Goal: Task Accomplishment & Management: Use online tool/utility

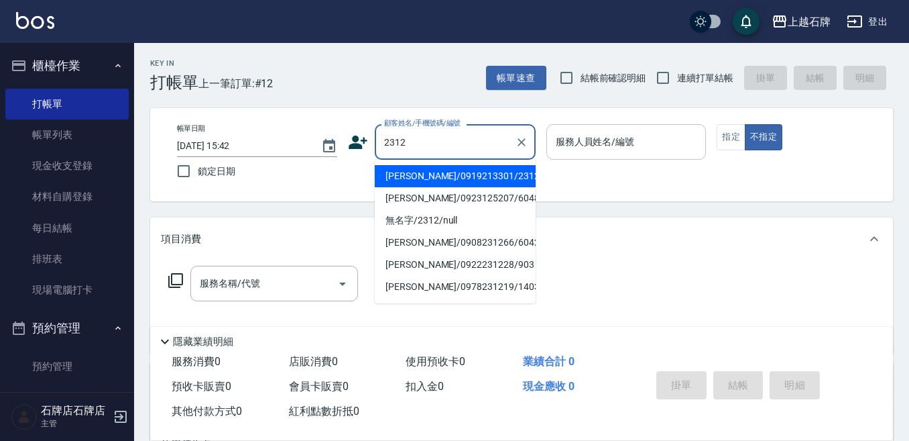
drag, startPoint x: 472, startPoint y: 170, endPoint x: 555, endPoint y: 150, distance: 85.7
click at [473, 170] on li "[PERSON_NAME]/0919213301/2312" at bounding box center [455, 176] width 161 height 22
type input "[PERSON_NAME]/0919213301/2312"
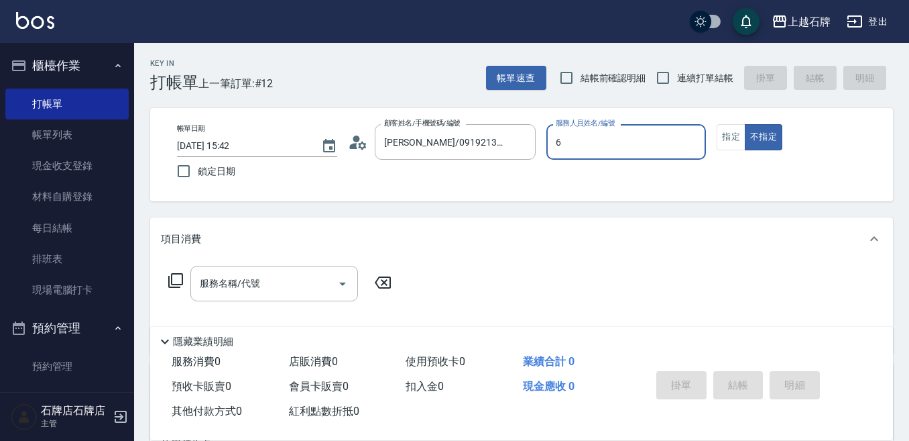
type input "6"
type button "false"
type input "ViVi-6"
click at [180, 281] on icon at bounding box center [176, 280] width 16 height 16
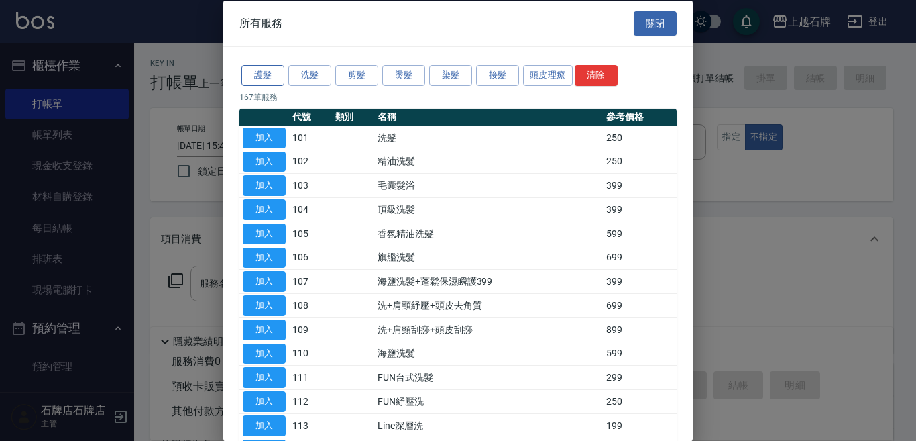
click at [259, 79] on button "護髮" at bounding box center [262, 75] width 43 height 21
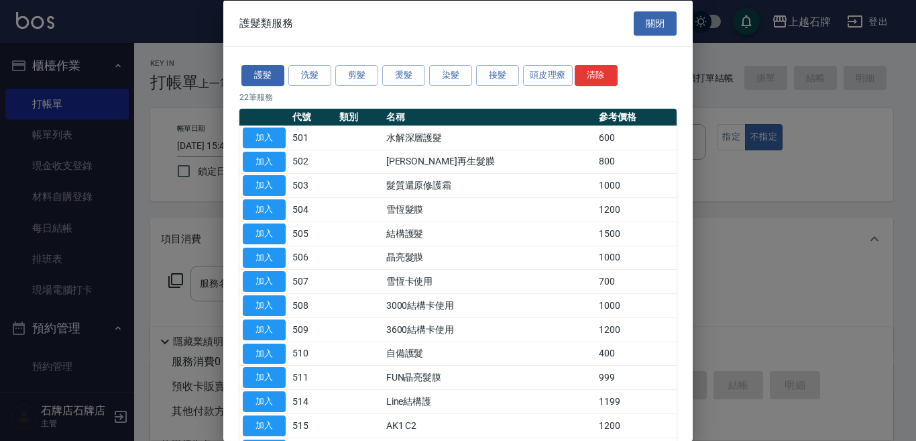
drag, startPoint x: 277, startPoint y: 233, endPoint x: 329, endPoint y: 252, distance: 54.9
click at [278, 233] on button "加入" at bounding box center [264, 233] width 43 height 21
type input "結構護髮(505)"
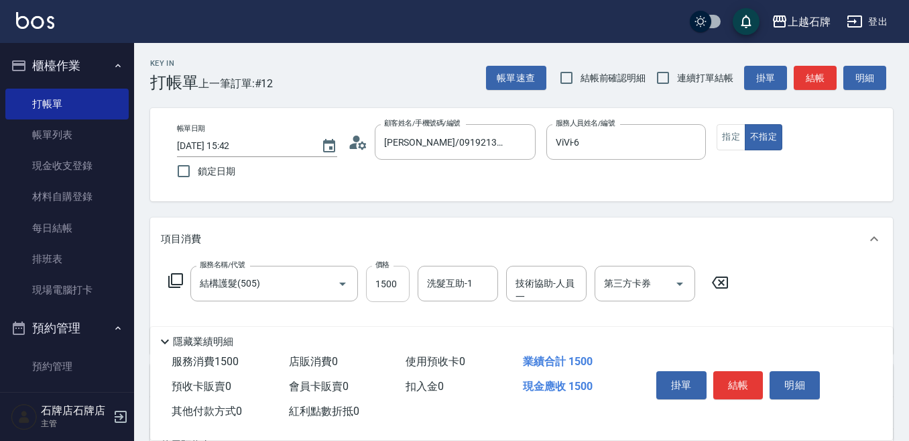
click at [382, 291] on input "1500" at bounding box center [388, 284] width 44 height 36
type input "1200"
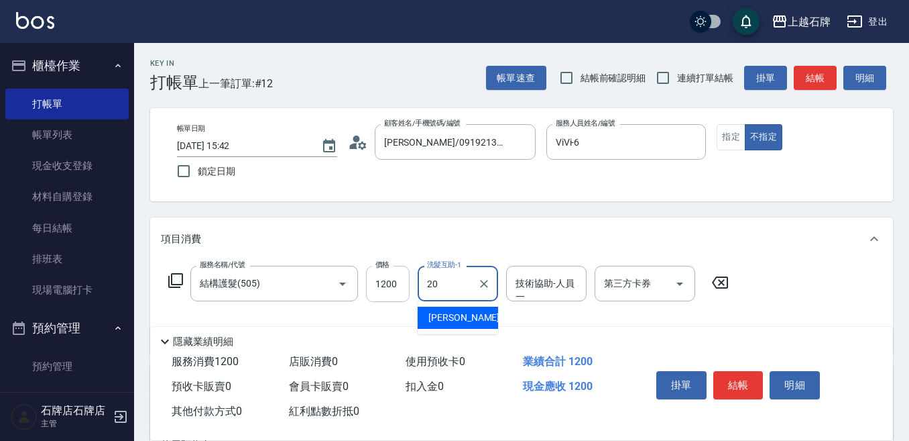
type input "[PERSON_NAME]-20"
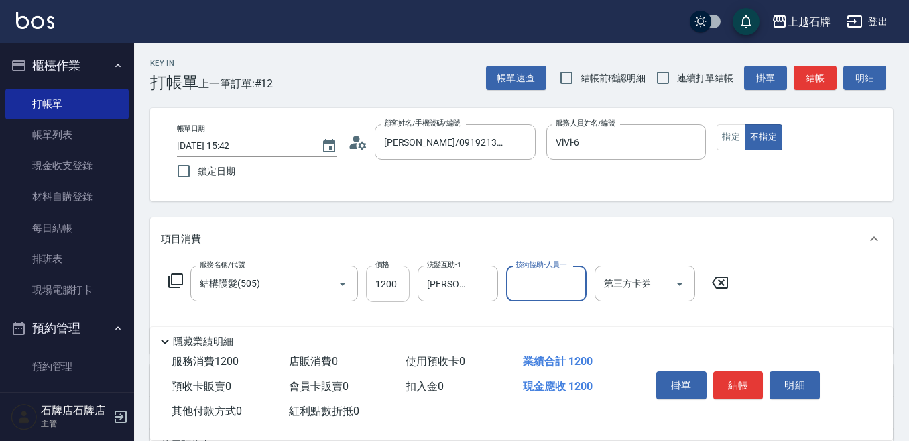
type input "0"
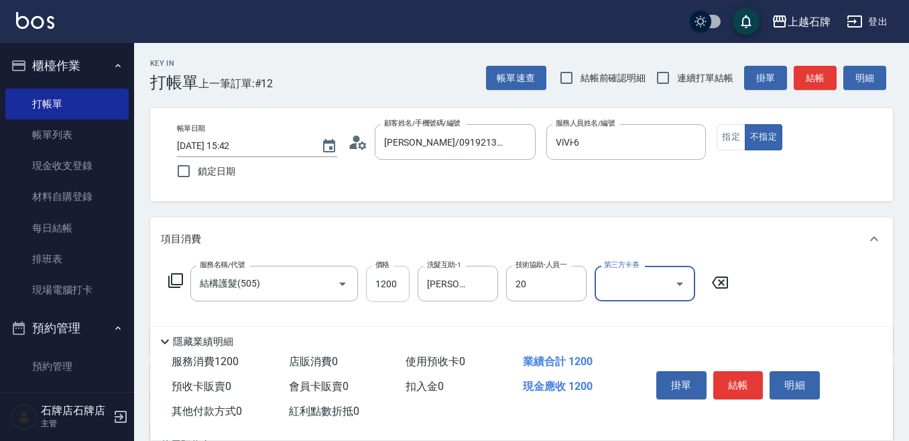
type input "[PERSON_NAME]-20"
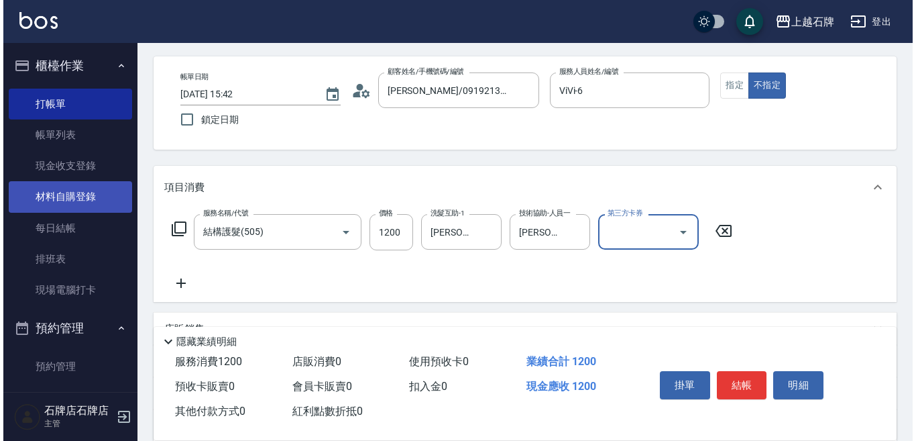
scroll to position [67, 0]
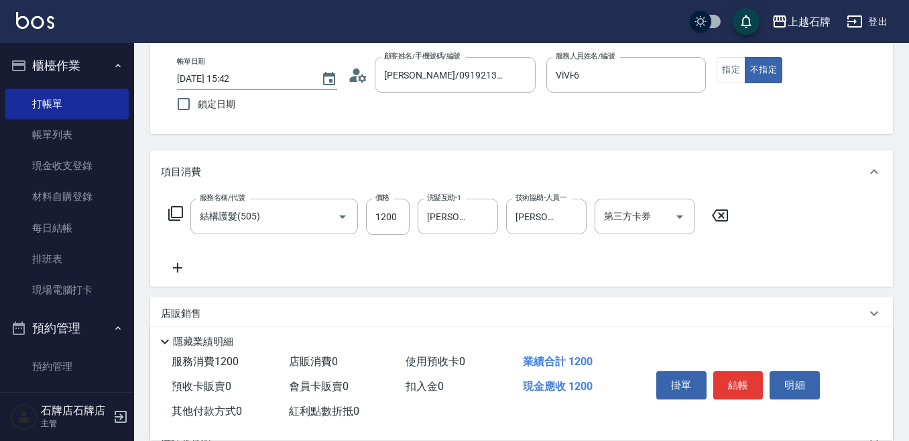
click at [172, 272] on icon at bounding box center [178, 267] width 34 height 16
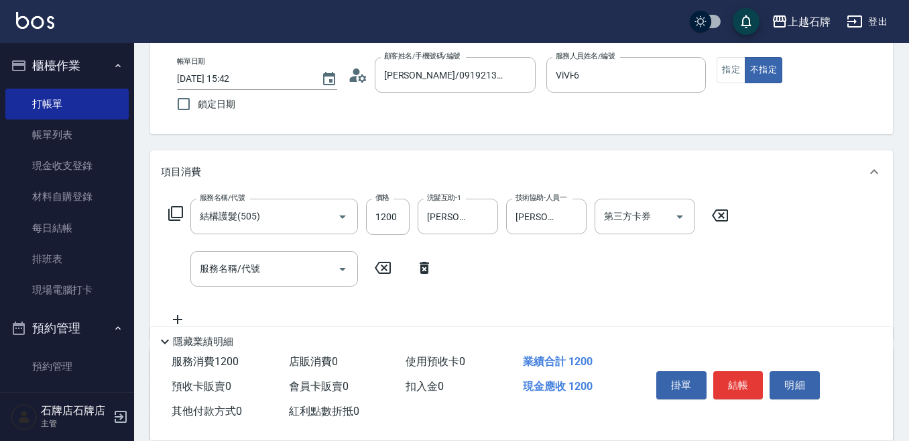
click at [182, 215] on icon at bounding box center [175, 213] width 15 height 15
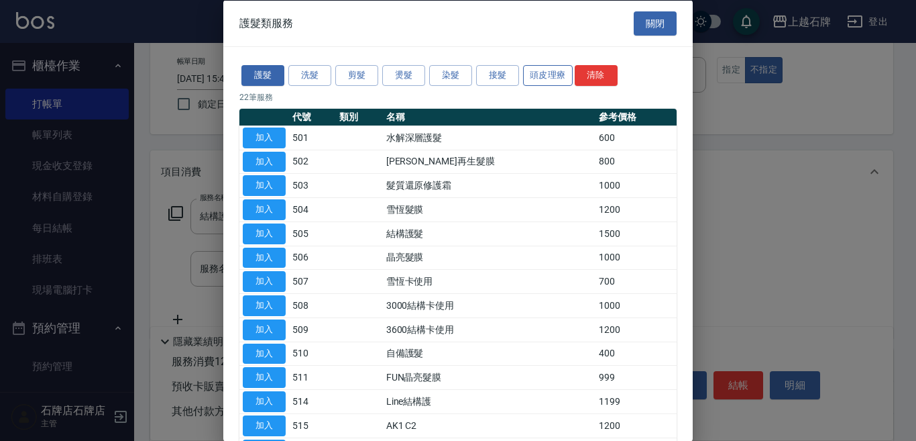
click at [548, 78] on button "頭皮理療" at bounding box center [548, 75] width 50 height 21
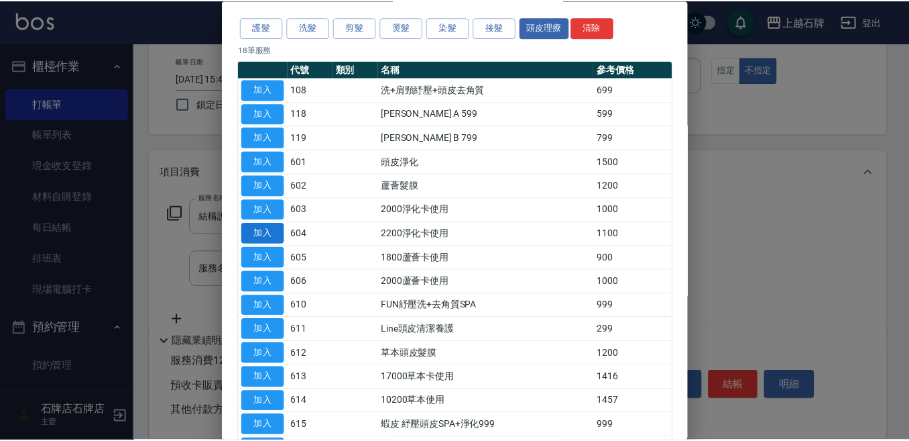
scroll to position [134, 0]
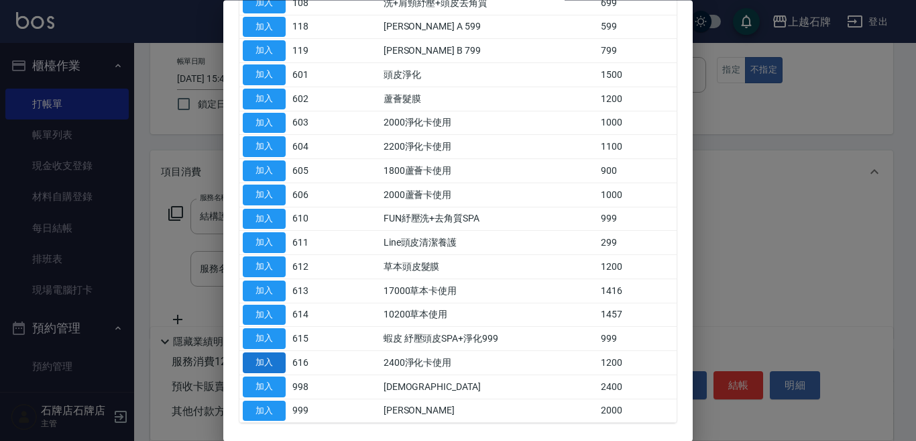
click at [282, 359] on button "加入" at bounding box center [264, 363] width 43 height 21
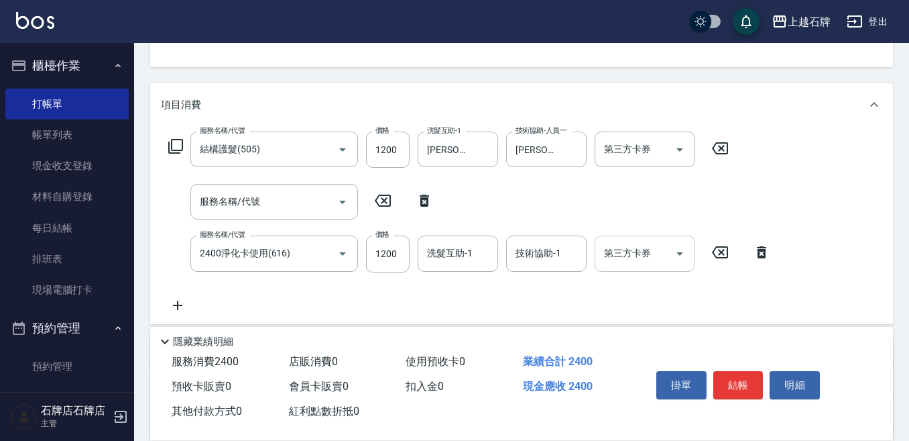
click at [679, 252] on icon "Open" at bounding box center [680, 253] width 7 height 3
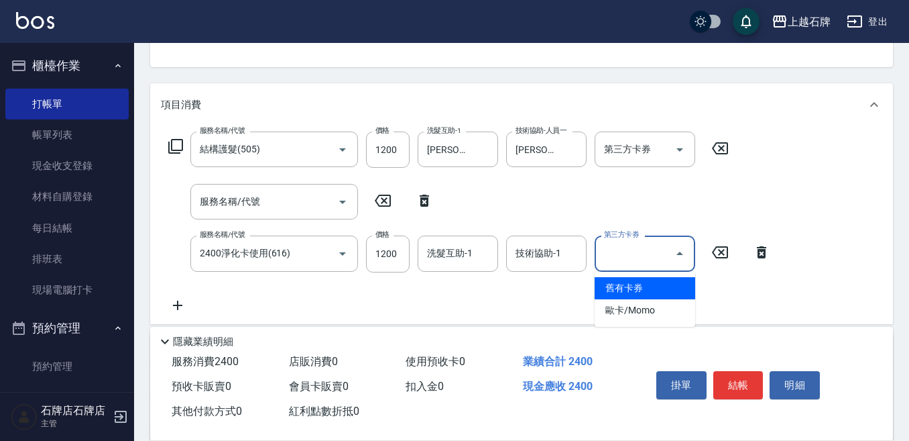
click at [658, 288] on span "舊有卡券" at bounding box center [645, 288] width 101 height 22
type input "舊有卡券"
click at [427, 203] on icon at bounding box center [424, 200] width 9 height 12
type input "2400淨化卡使用(616)"
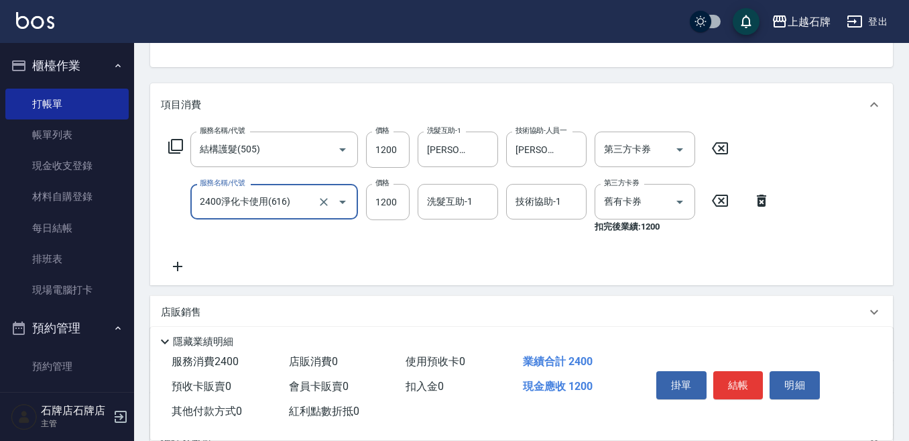
click at [183, 148] on icon at bounding box center [175, 146] width 15 height 15
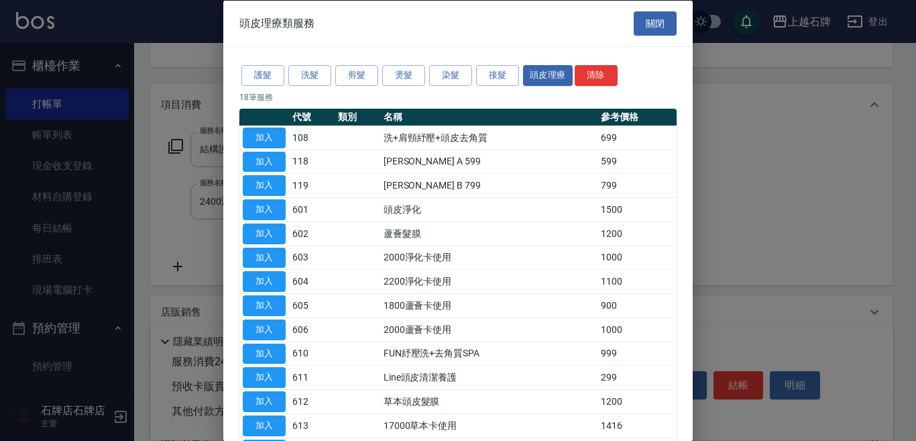
click at [170, 259] on div at bounding box center [458, 220] width 916 height 441
drag, startPoint x: 170, startPoint y: 267, endPoint x: 247, endPoint y: 256, distance: 77.8
click at [172, 267] on div at bounding box center [458, 220] width 916 height 441
drag, startPoint x: 654, startPoint y: 21, endPoint x: 640, endPoint y: 23, distance: 14.9
click at [647, 21] on button "關閉" at bounding box center [655, 23] width 43 height 25
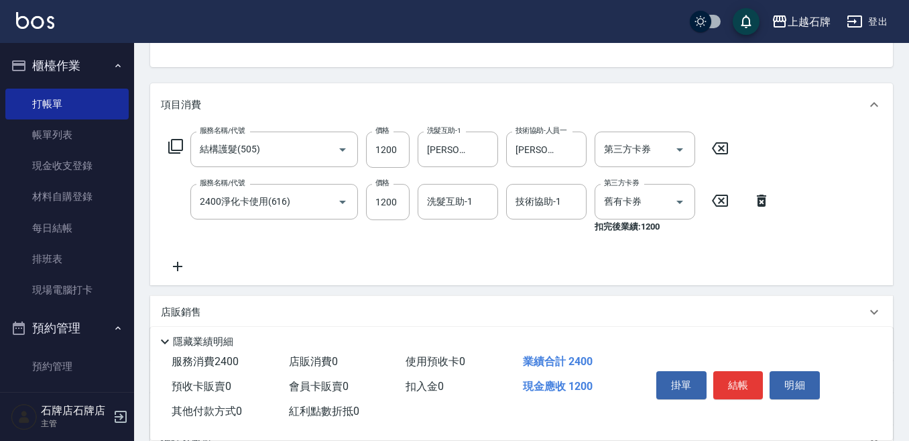
click at [177, 263] on icon at bounding box center [177, 265] width 9 height 9
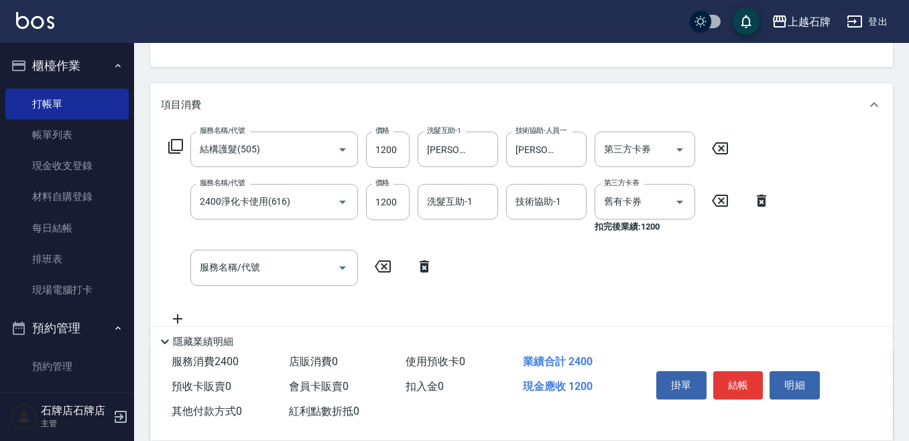
click at [177, 145] on icon at bounding box center [176, 146] width 16 height 16
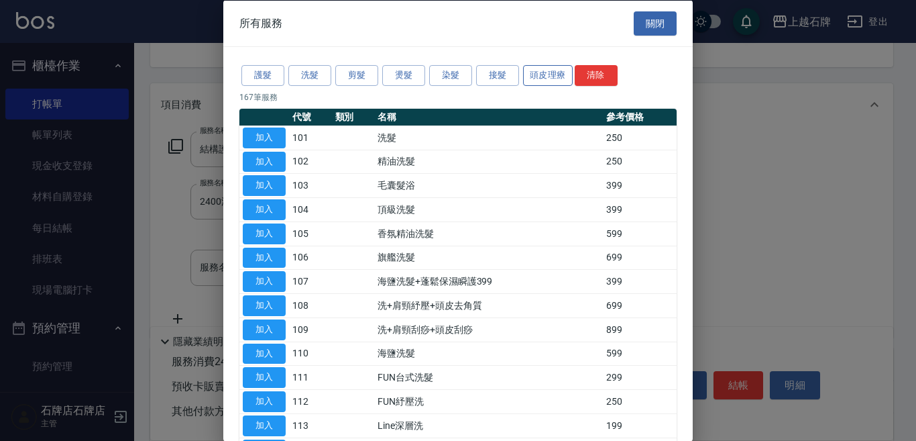
click at [544, 75] on button "頭皮理療" at bounding box center [548, 75] width 50 height 21
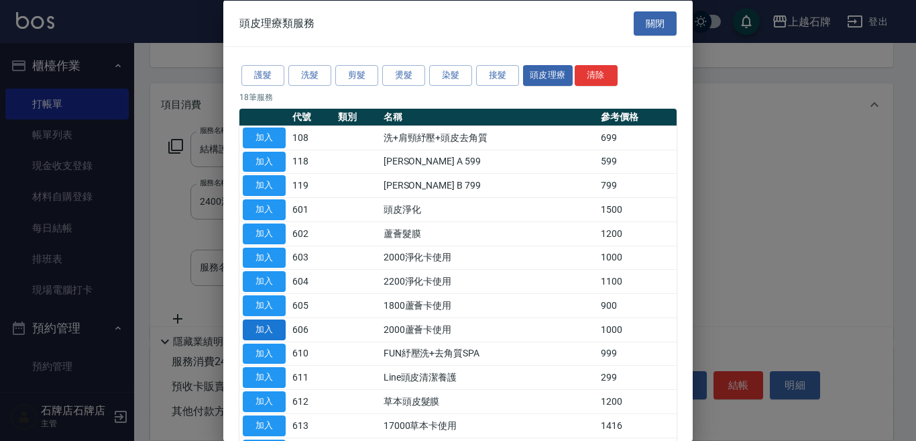
click at [278, 327] on button "加入" at bounding box center [264, 328] width 43 height 21
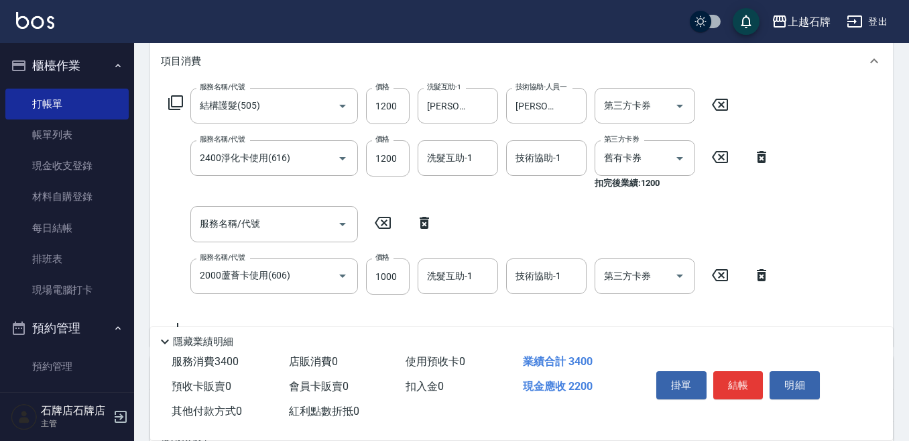
scroll to position [201, 0]
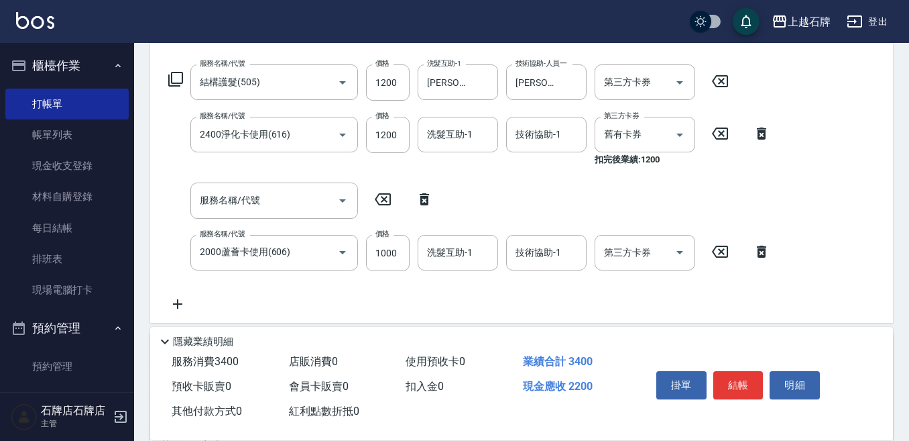
click at [422, 202] on icon at bounding box center [425, 199] width 34 height 16
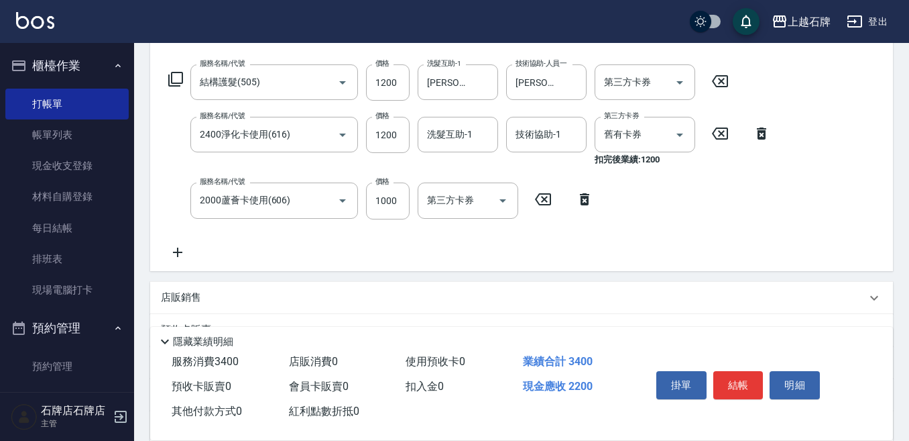
type input "2000蘆薈卡使用(606)"
click at [681, 207] on icon "Open" at bounding box center [680, 200] width 16 height 16
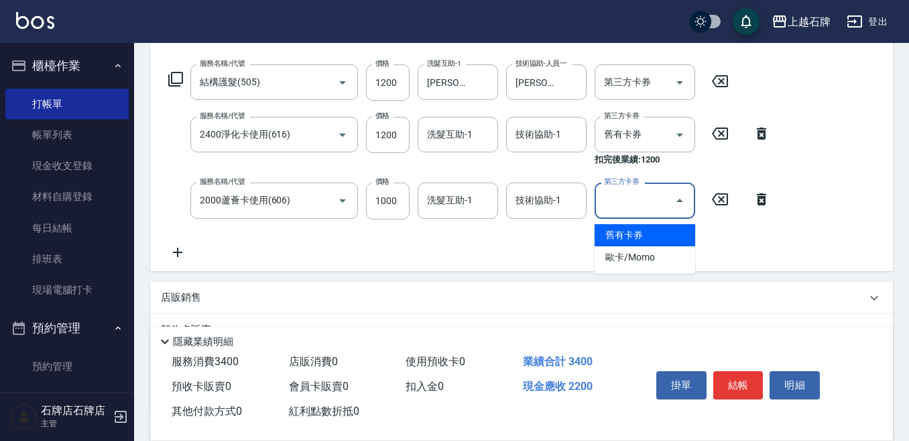
click at [654, 231] on span "舊有卡券" at bounding box center [645, 235] width 101 height 22
type input "舊有卡券"
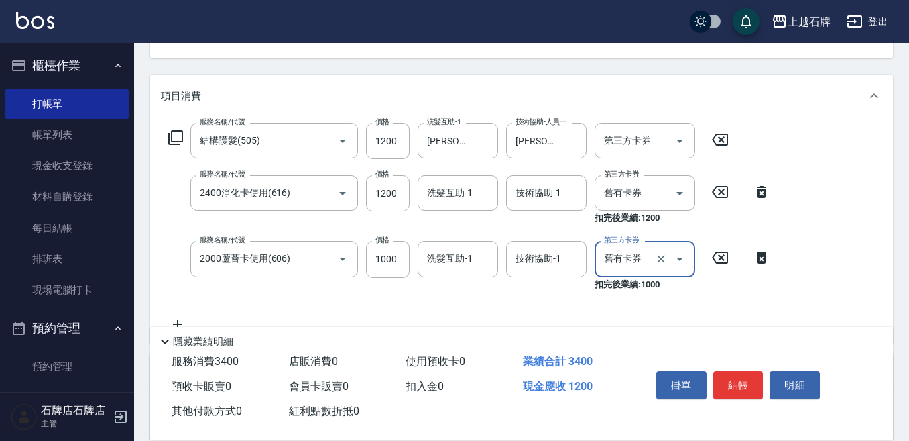
scroll to position [67, 0]
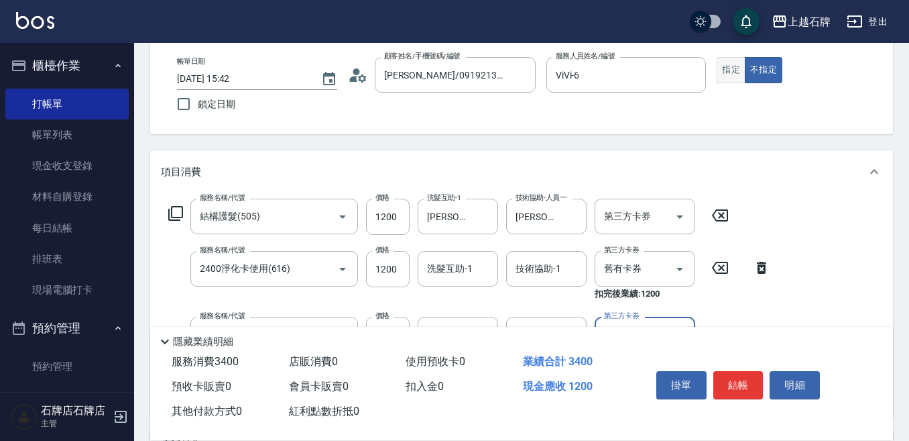
click at [727, 74] on button "指定" at bounding box center [731, 70] width 29 height 26
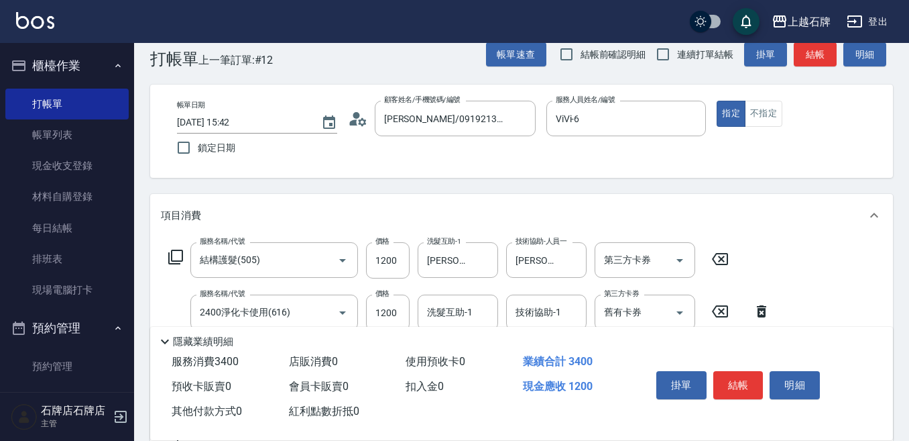
scroll to position [0, 0]
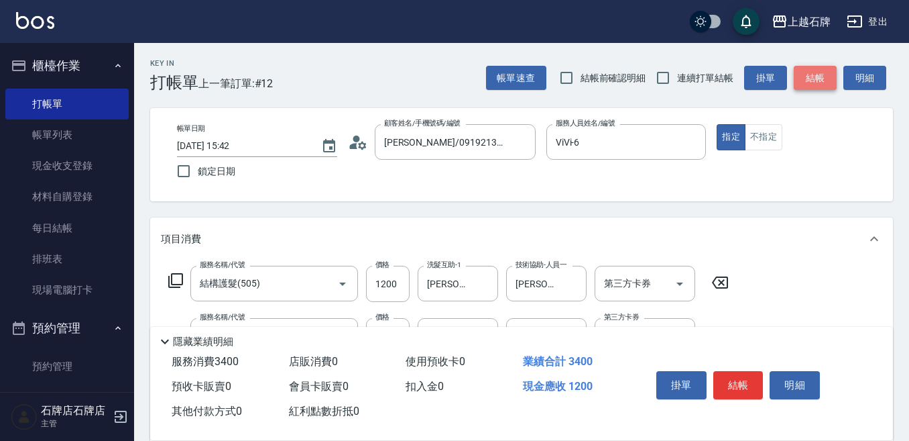
click at [812, 79] on button "結帳" at bounding box center [815, 78] width 43 height 25
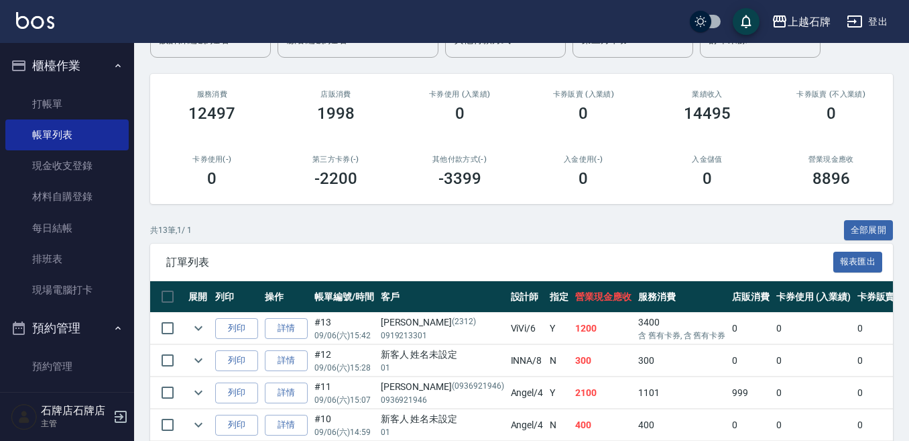
scroll to position [134, 0]
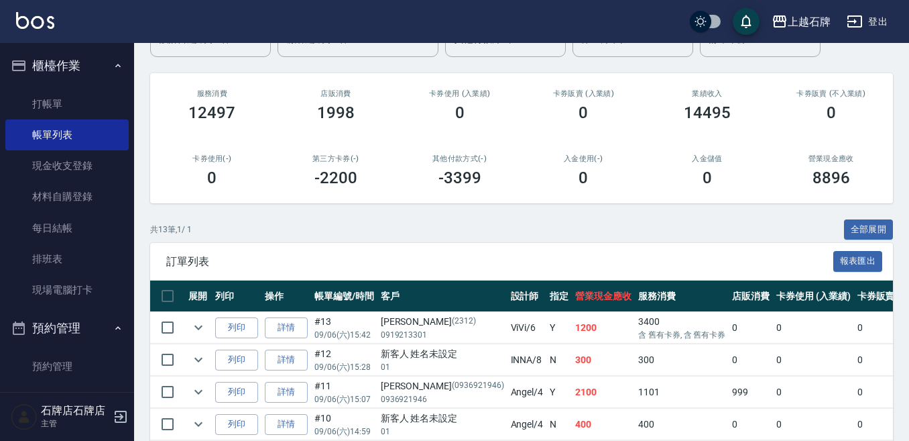
click at [237, 316] on td "列印" at bounding box center [237, 328] width 50 height 32
click at [237, 325] on button "列印" at bounding box center [236, 327] width 43 height 21
click at [77, 109] on link "打帳單" at bounding box center [66, 104] width 123 height 31
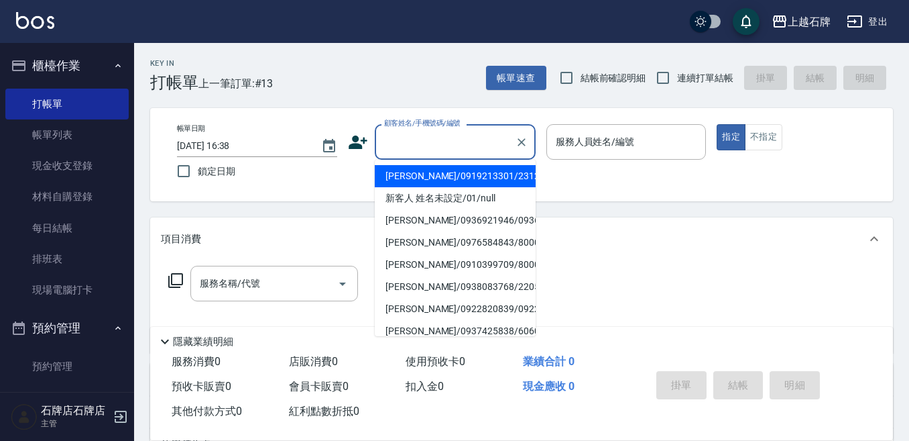
click at [405, 139] on input "顧客姓名/手機號碼/編號" at bounding box center [445, 141] width 129 height 23
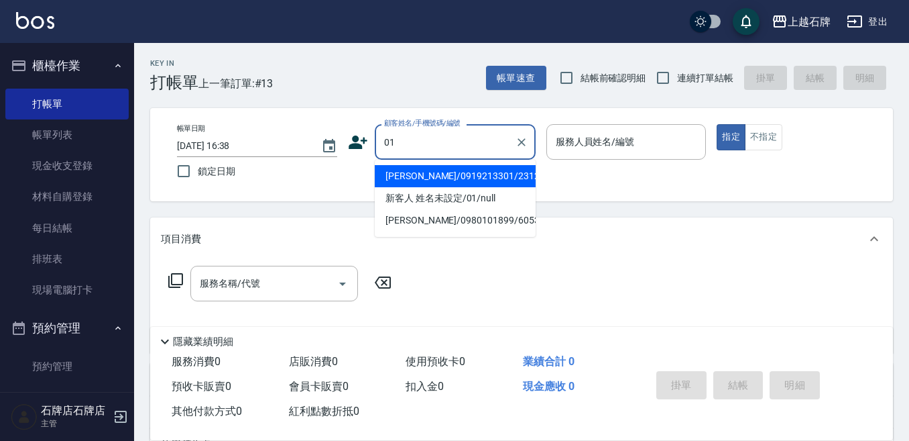
type input "01"
type input "6"
type input "[PERSON_NAME]/0919213301/2312"
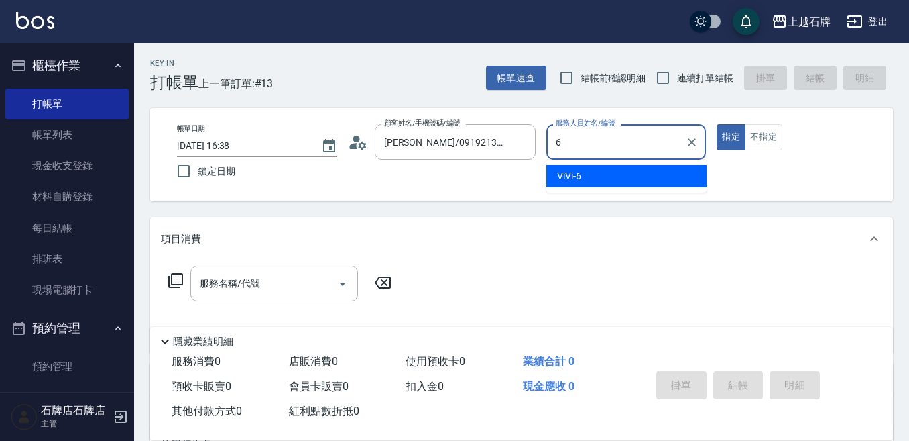
type input "6"
type button "true"
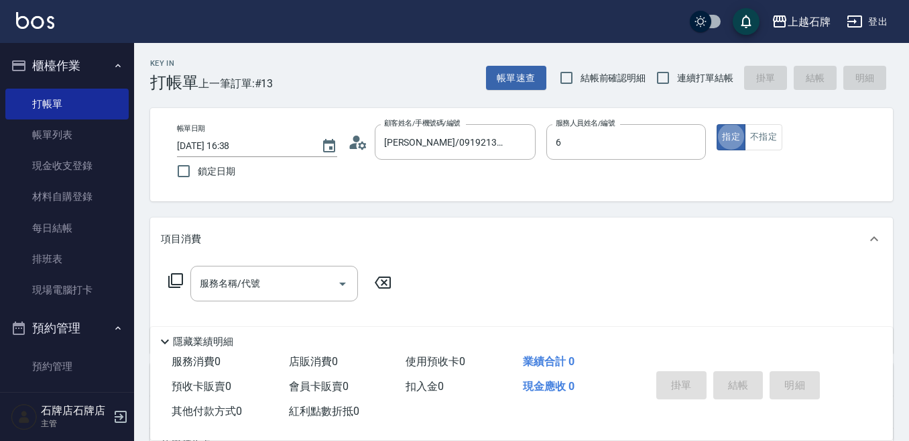
type input "ViVi-6"
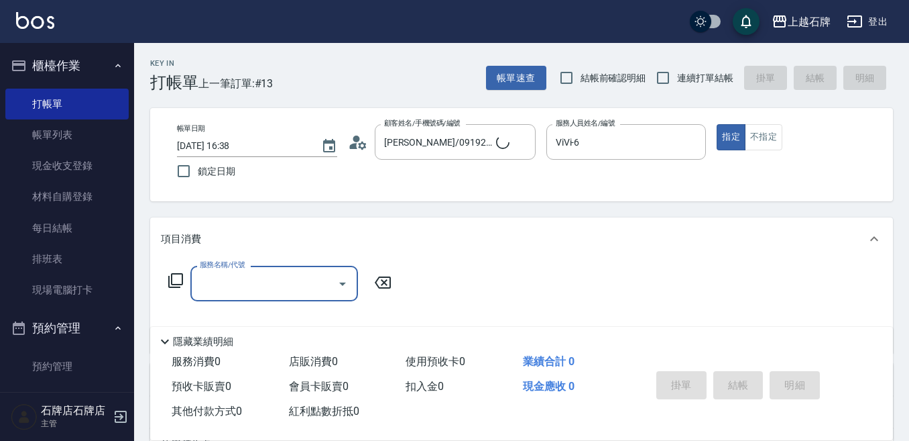
type input "新客人 姓名未設定/01/null"
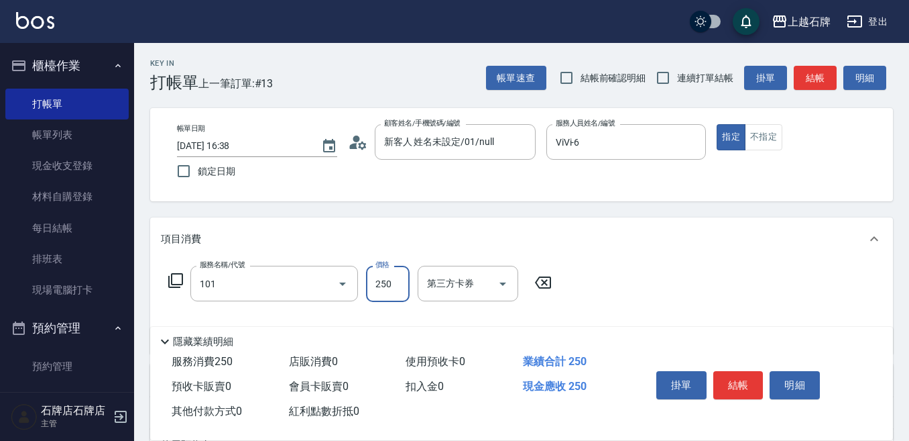
type input "洗髮(101)"
type input "300"
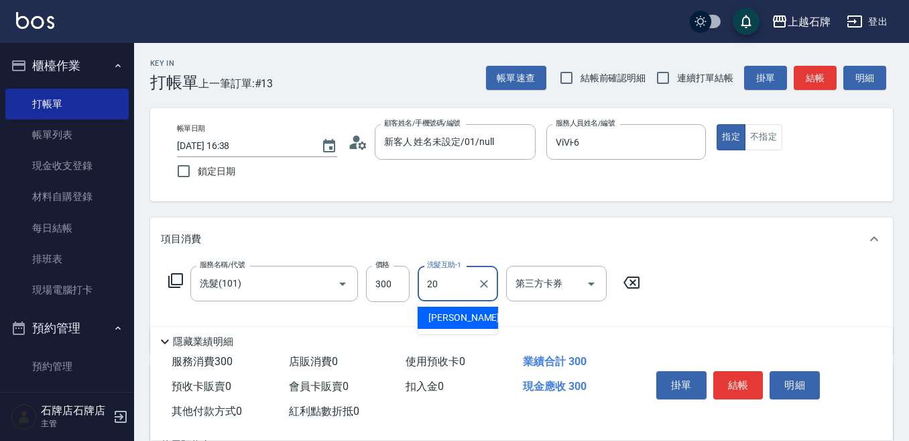
type input "[PERSON_NAME]-20"
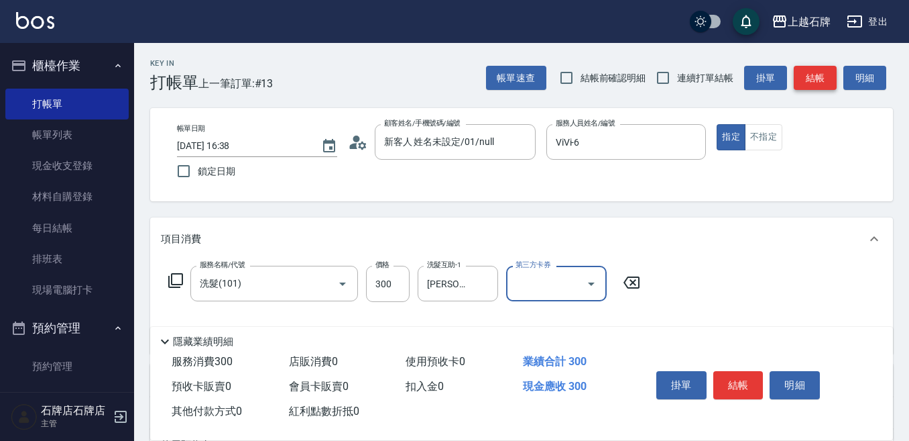
click at [814, 80] on button "結帳" at bounding box center [815, 78] width 43 height 25
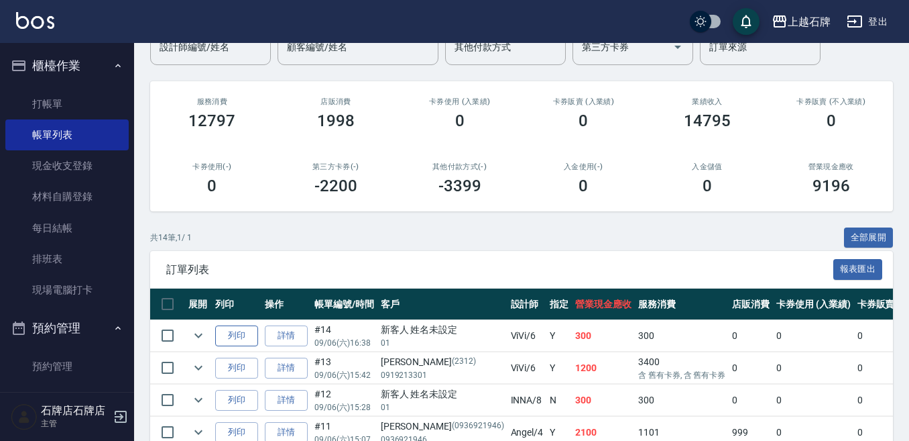
scroll to position [134, 0]
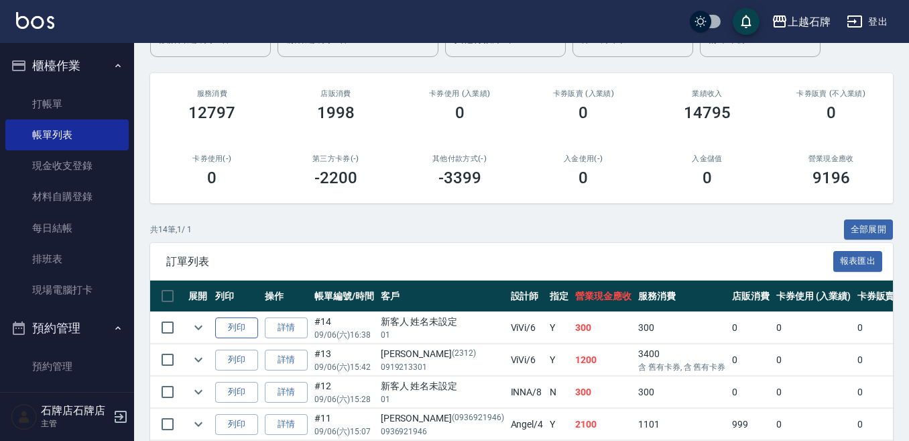
click at [233, 329] on button "列印" at bounding box center [236, 327] width 43 height 21
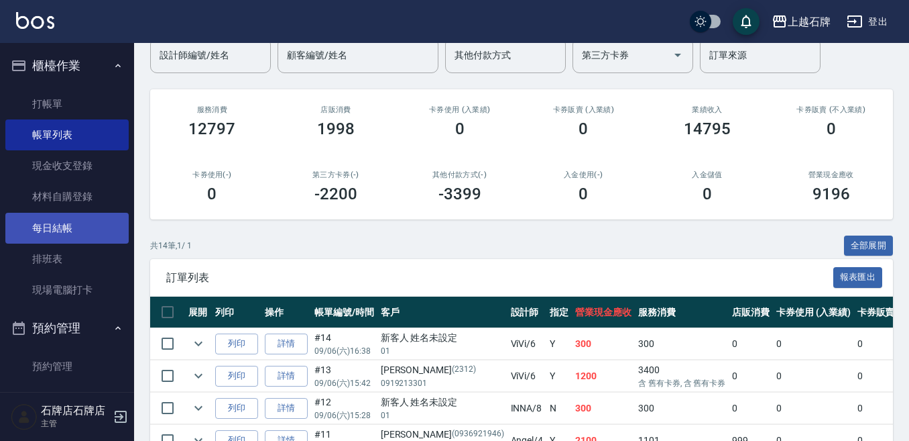
scroll to position [0, 0]
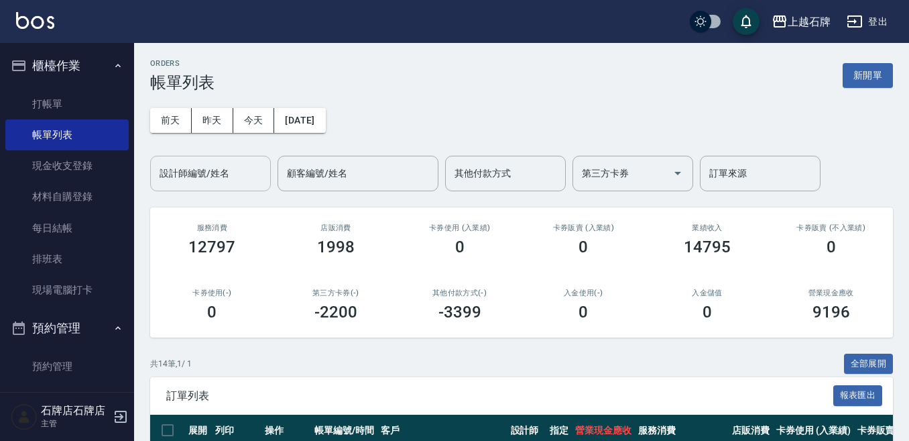
click at [169, 190] on div "設計師編號/姓名" at bounding box center [210, 174] width 121 height 36
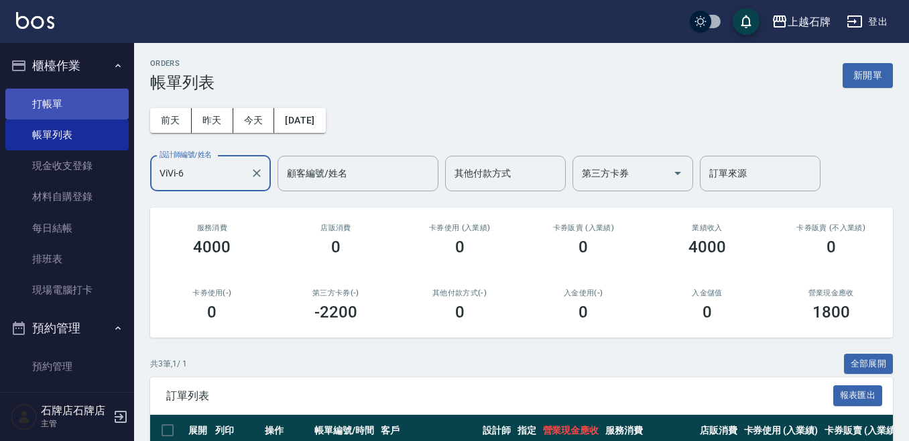
type input "ViVi-6"
click at [28, 114] on link "打帳單" at bounding box center [66, 104] width 123 height 31
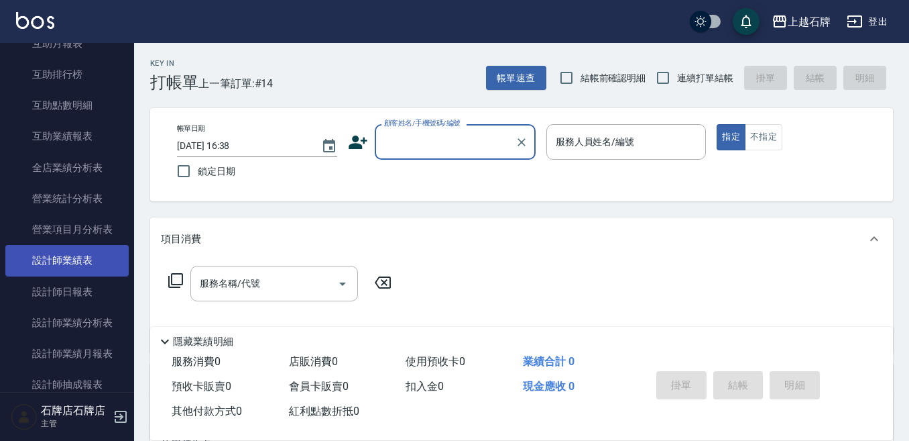
scroll to position [670, 0]
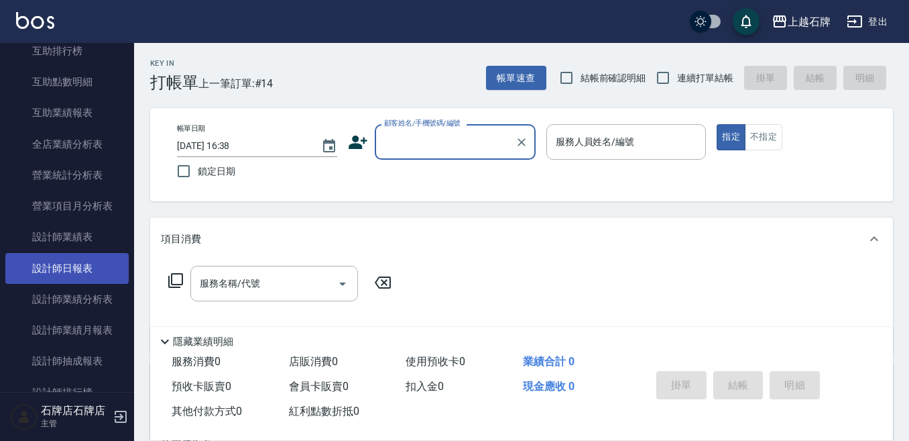
click at [76, 282] on link "設計師日報表" at bounding box center [66, 268] width 123 height 31
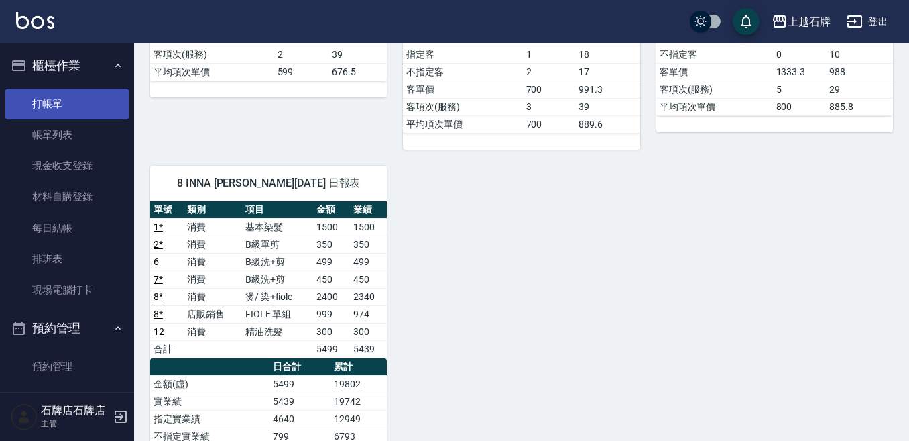
click at [59, 104] on link "打帳單" at bounding box center [66, 104] width 123 height 31
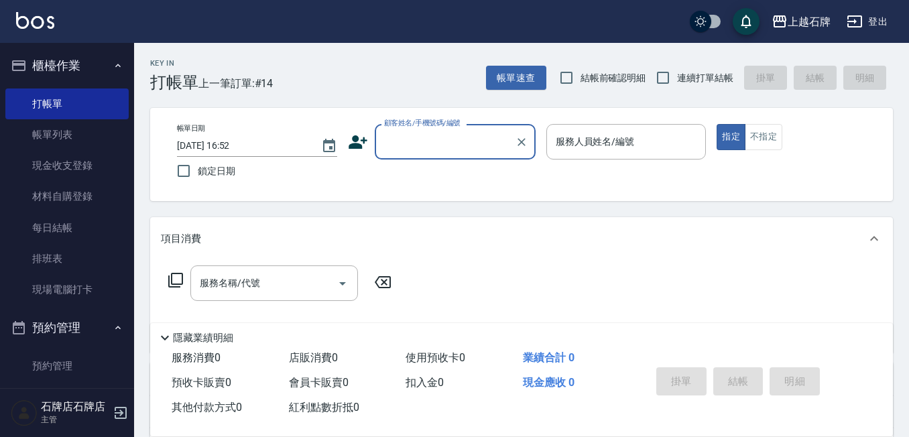
click at [458, 150] on input "顧客姓名/手機號碼/編號" at bounding box center [445, 141] width 129 height 23
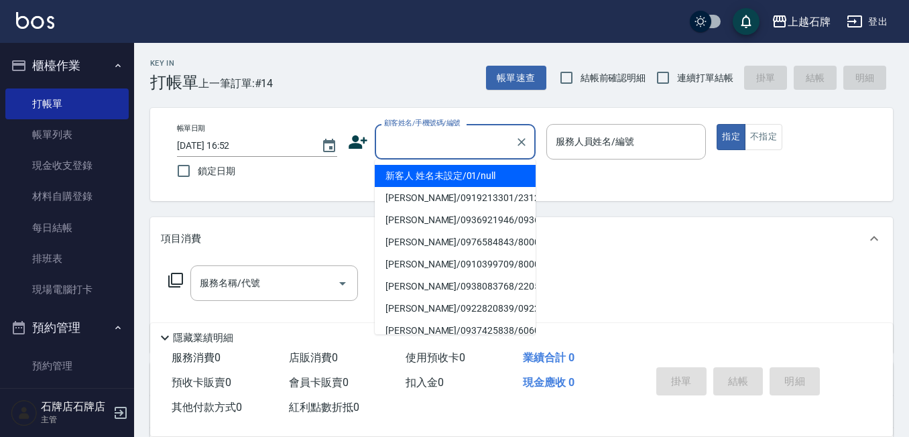
drag, startPoint x: 461, startPoint y: 168, endPoint x: 605, endPoint y: 196, distance: 147.5
click at [462, 170] on li "新客人 姓名未設定/01/null" at bounding box center [455, 176] width 161 height 22
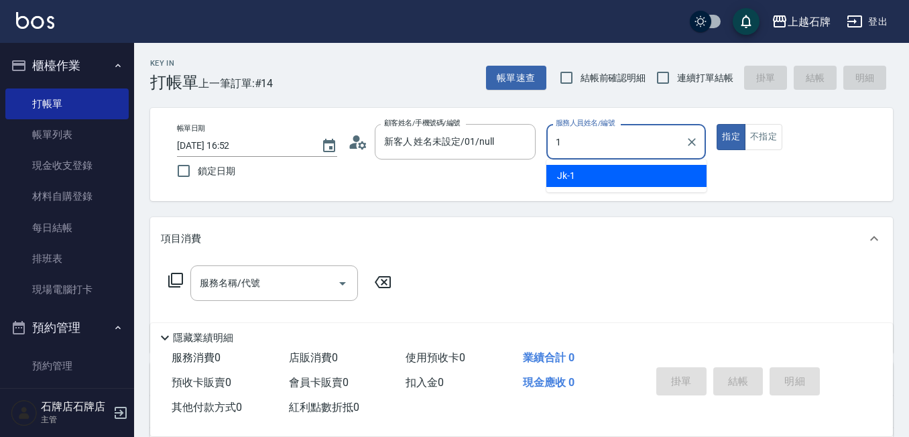
type input "新客人 姓名未設定/01/null"
click at [613, 175] on div "Jk -1" at bounding box center [626, 176] width 160 height 22
type input "Jk-1"
click at [182, 292] on div "服務名稱/代號 服務名稱/代號" at bounding box center [280, 284] width 239 height 36
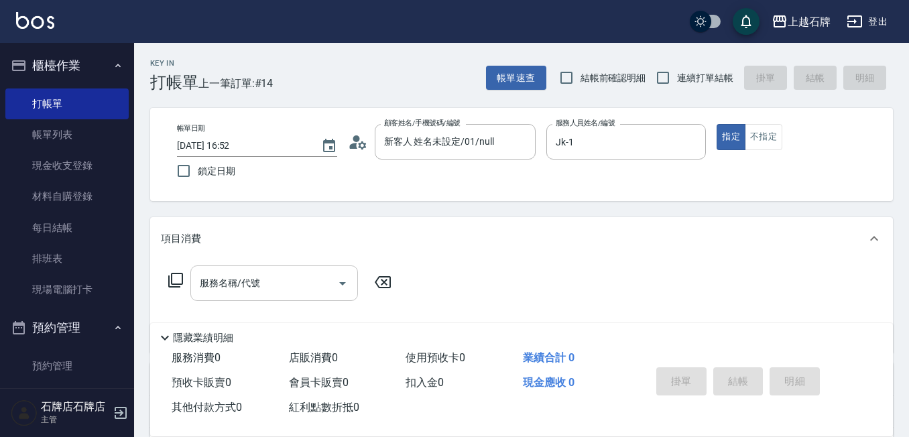
click at [277, 272] on input "服務名稱/代號" at bounding box center [263, 283] width 135 height 23
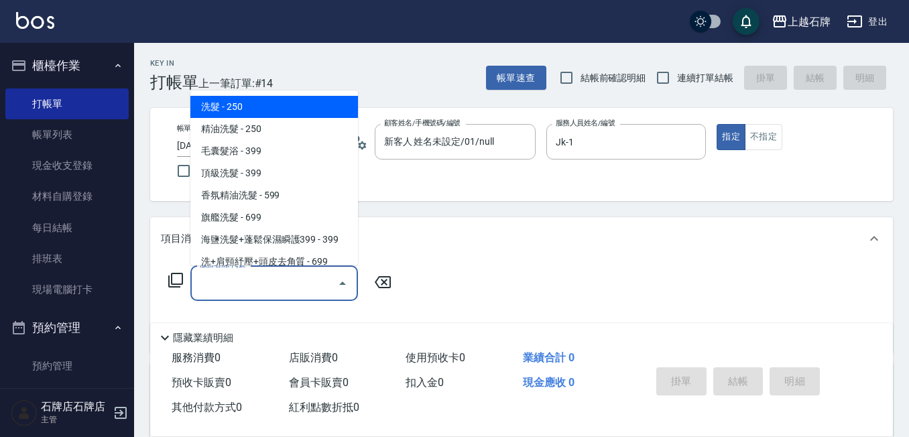
click at [324, 102] on span "洗髮 - 250" at bounding box center [274, 107] width 168 height 22
type input "洗髮(101)"
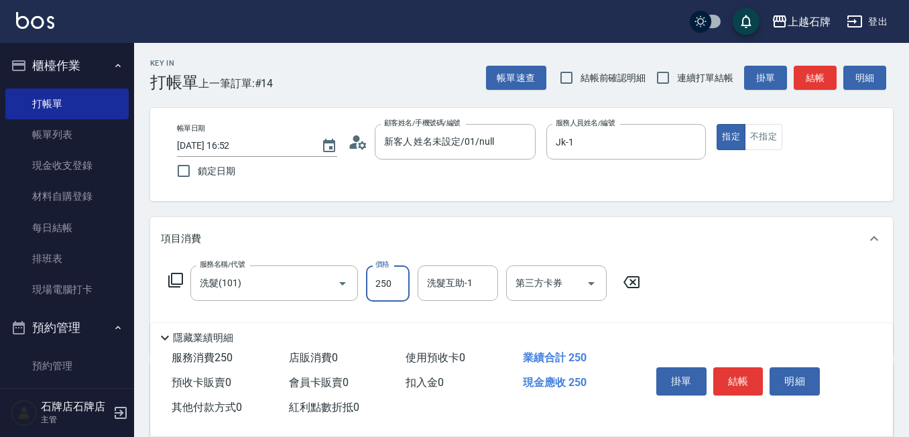
click at [395, 281] on input "250" at bounding box center [388, 284] width 44 height 36
type input "300"
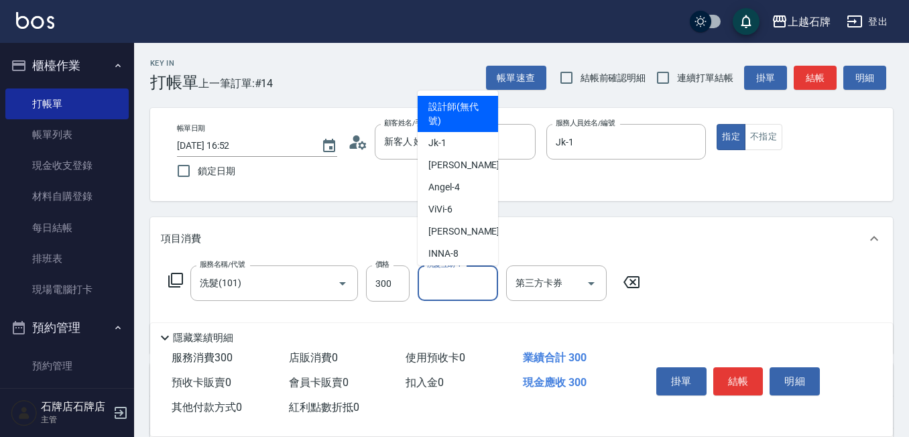
drag, startPoint x: 441, startPoint y: 289, endPoint x: 448, endPoint y: 292, distance: 7.5
click at [442, 289] on input "洗髮互助-1" at bounding box center [458, 283] width 68 height 23
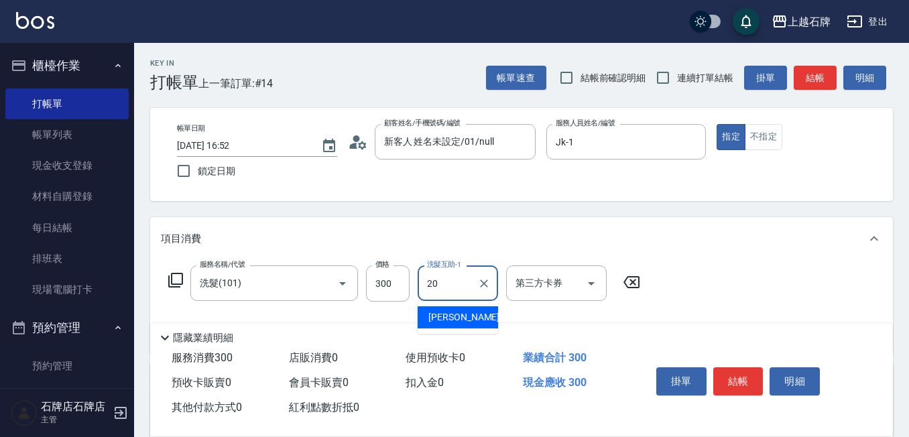
drag, startPoint x: 455, startPoint y: 300, endPoint x: 611, endPoint y: 306, distance: 157.0
click at [459, 318] on span "[PERSON_NAME] -20" at bounding box center [470, 317] width 84 height 14
type input "[PERSON_NAME]-20"
click at [723, 367] on button "結帳" at bounding box center [738, 381] width 50 height 28
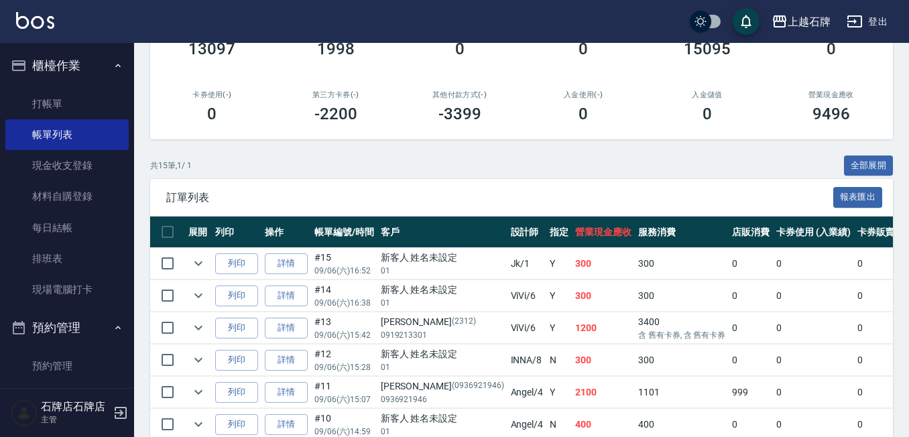
scroll to position [201, 0]
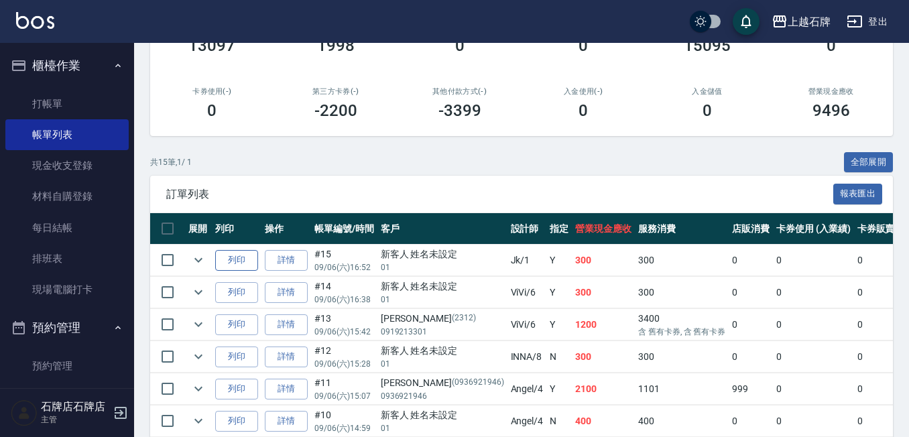
click at [246, 253] on button "列印" at bounding box center [236, 260] width 43 height 21
click at [88, 105] on link "打帳單" at bounding box center [66, 104] width 123 height 31
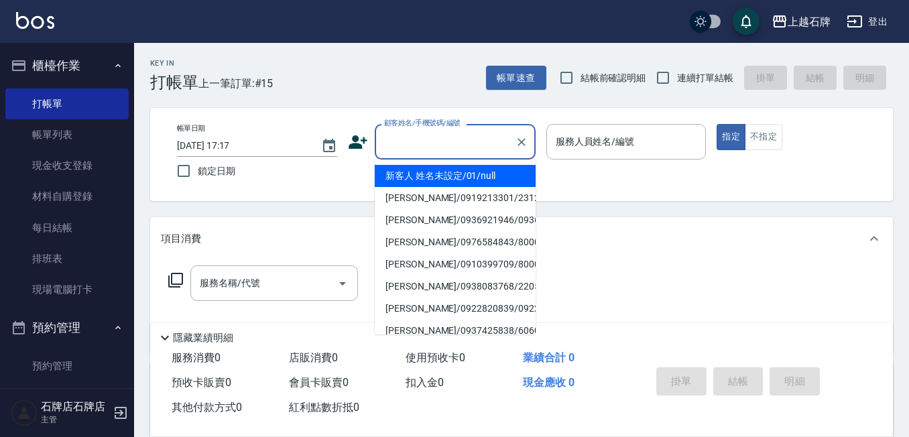
click at [422, 151] on input "顧客姓名/手機號碼/編號" at bounding box center [445, 141] width 129 height 23
drag, startPoint x: 491, startPoint y: 166, endPoint x: 554, endPoint y: 172, distance: 64.0
click at [491, 166] on li "新客人 姓名未設定/01/null" at bounding box center [455, 176] width 161 height 22
type input "1"
type input "新客人 姓名未設定/01/null"
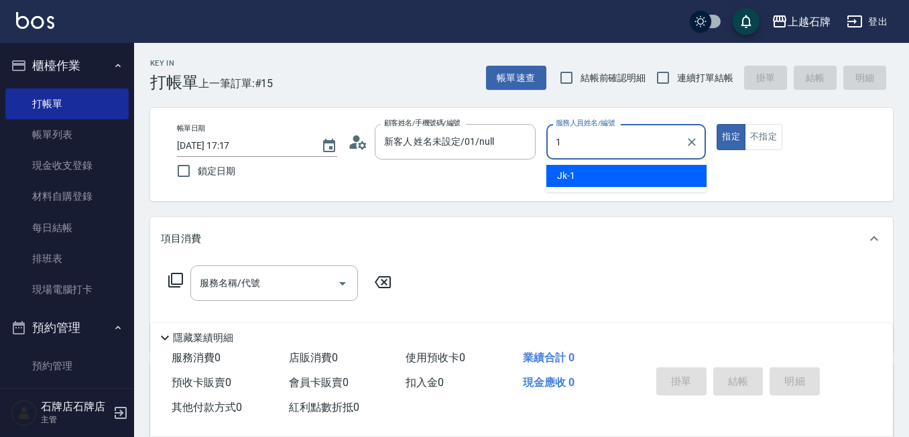
click at [555, 172] on div "Jk -1" at bounding box center [626, 176] width 160 height 22
type input "Jk-1"
click at [276, 286] on input "服務名稱/代號" at bounding box center [263, 283] width 135 height 23
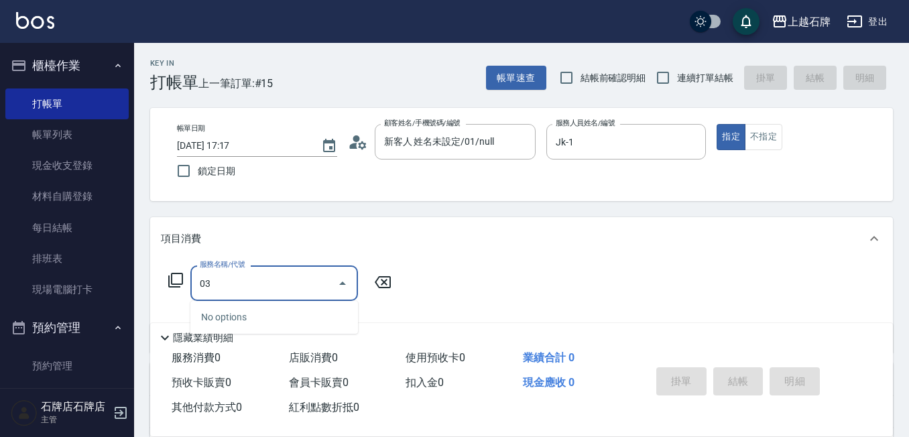
type input "0"
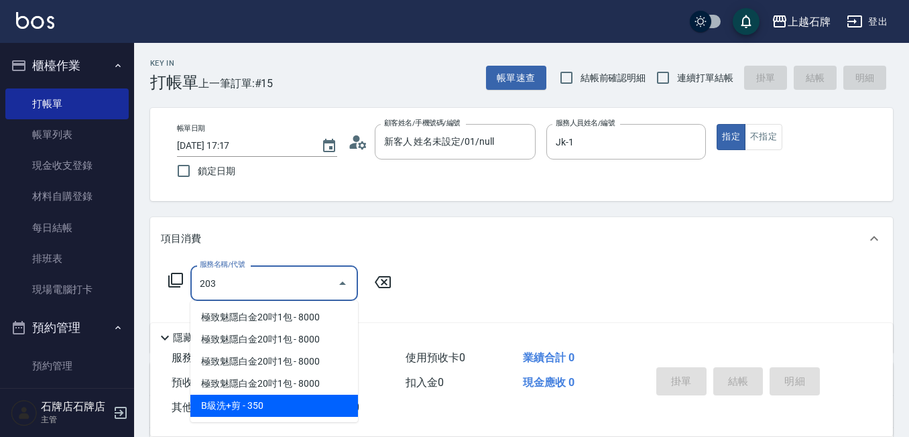
click at [278, 401] on span "B級洗+剪 - 350" at bounding box center [274, 406] width 168 height 22
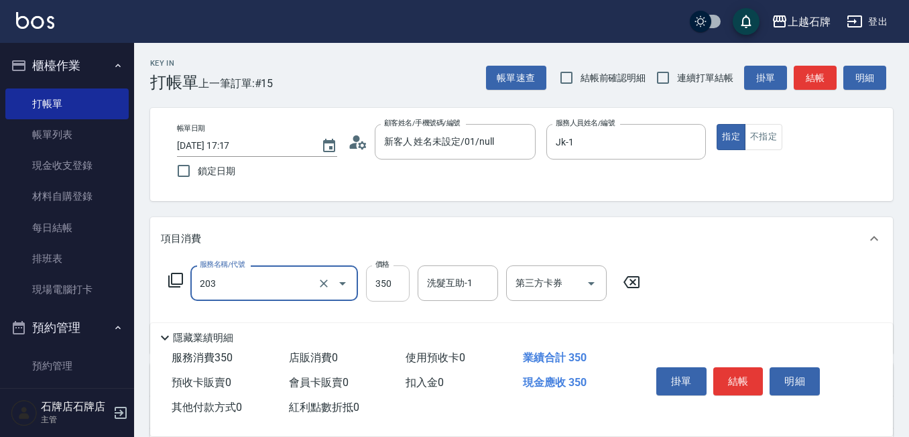
type input "B級洗+剪(203)"
click at [373, 290] on input "350" at bounding box center [388, 284] width 44 height 36
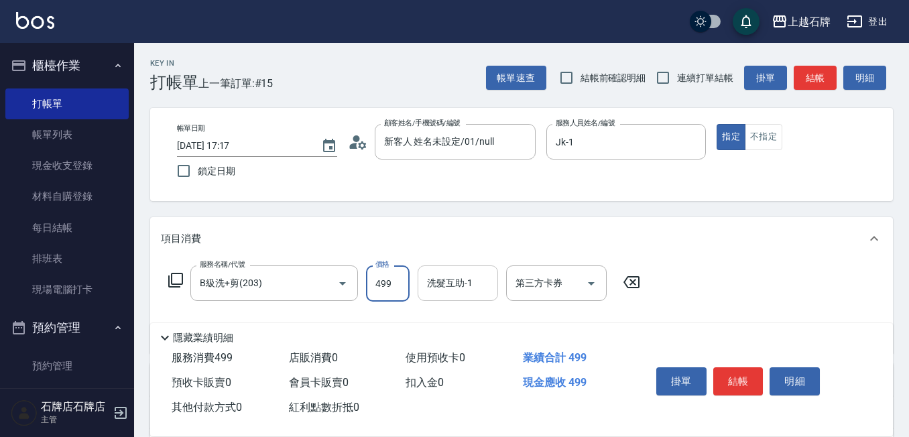
type input "499"
click at [453, 290] on div "洗髮互助-1 洗髮互助-1" at bounding box center [458, 284] width 80 height 36
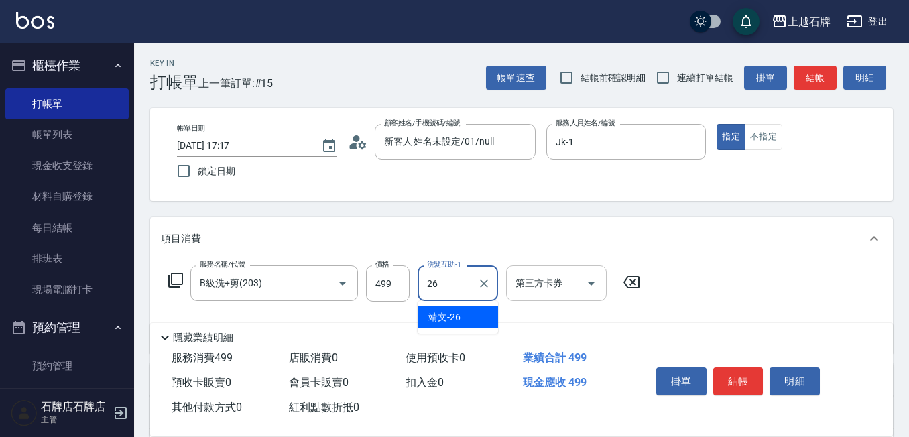
drag, startPoint x: 463, startPoint y: 318, endPoint x: 507, endPoint y: 300, distance: 47.8
click at [463, 316] on div "靖文 -26" at bounding box center [458, 317] width 80 height 22
type input "靖文-26"
click at [739, 377] on button "結帳" at bounding box center [738, 381] width 50 height 28
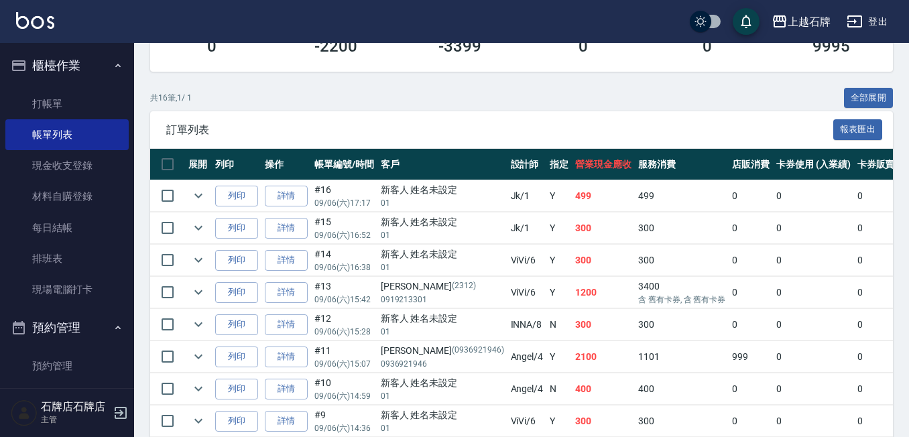
scroll to position [265, 0]
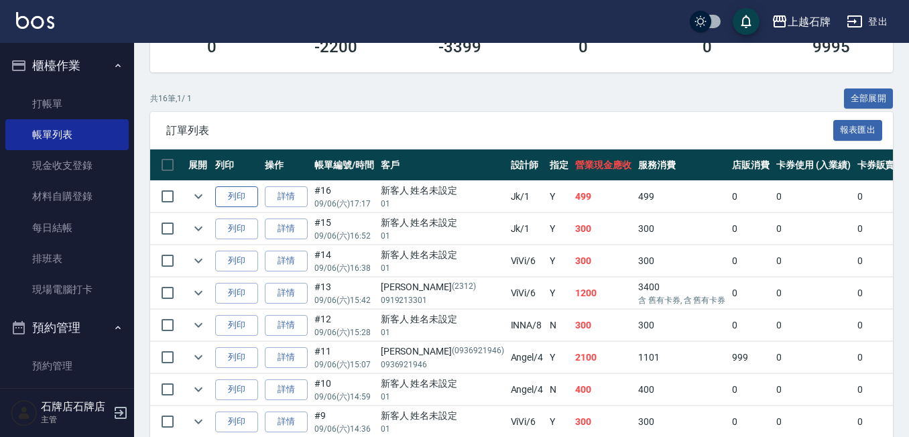
click at [238, 186] on td "列印" at bounding box center [237, 197] width 50 height 32
click at [237, 196] on button "列印" at bounding box center [236, 196] width 43 height 21
click at [105, 91] on link "打帳單" at bounding box center [66, 104] width 123 height 31
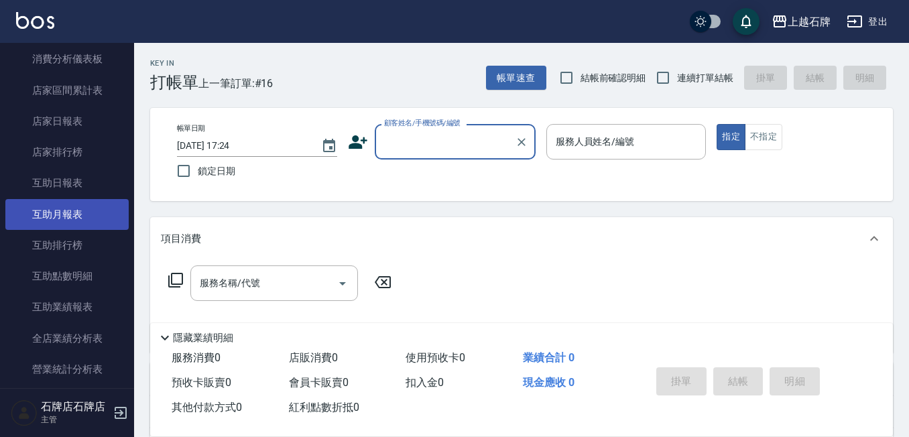
scroll to position [603, 0]
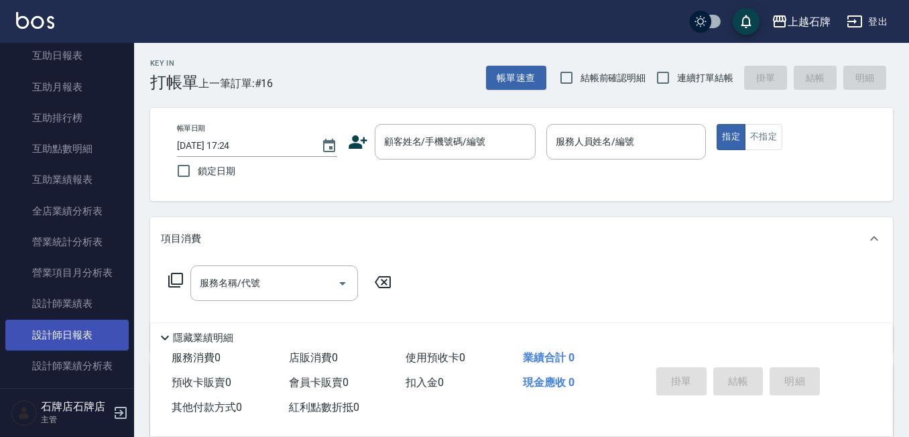
click at [84, 335] on link "設計師日報表" at bounding box center [66, 335] width 123 height 31
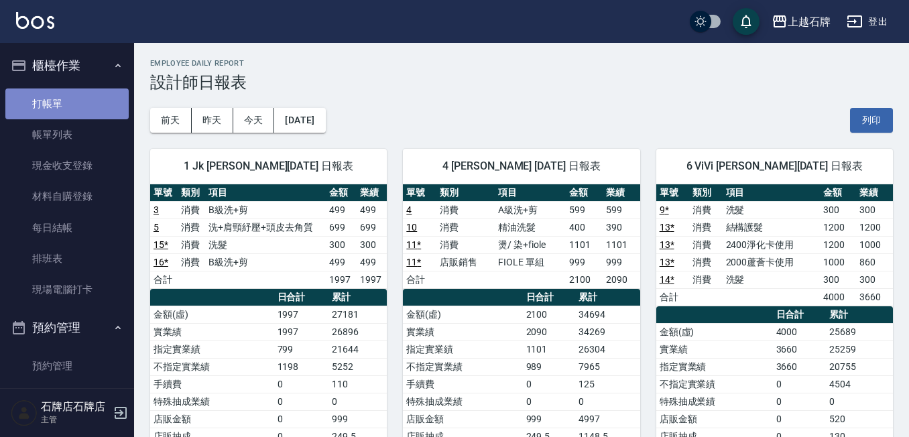
click at [111, 101] on link "打帳單" at bounding box center [66, 104] width 123 height 31
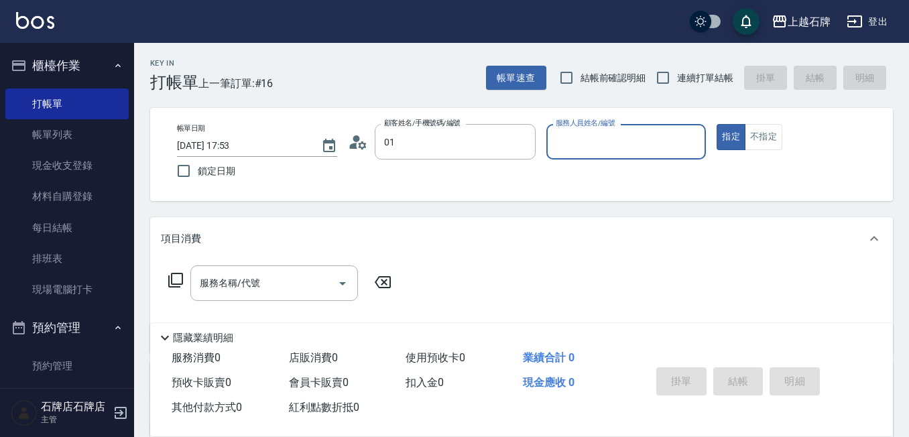
type input "新客人 姓名未設定/01/null"
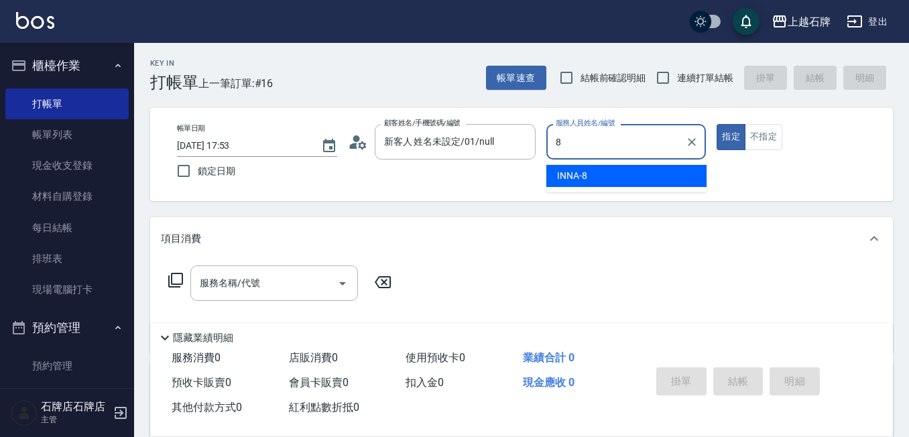
type input "INNA-8"
type button "true"
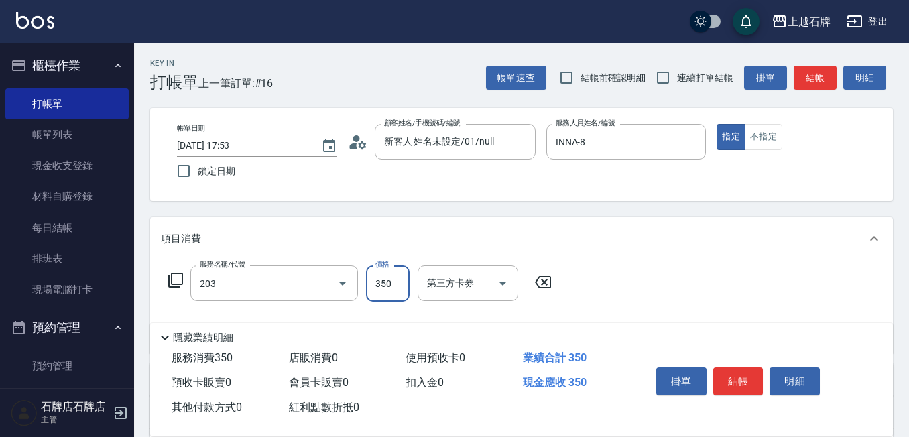
type input "B級洗+剪(203)"
type input "450"
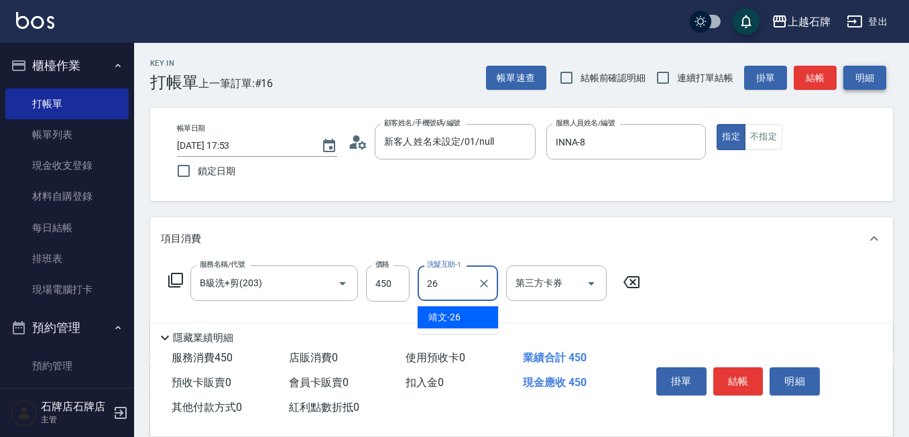
type input "靖文-26"
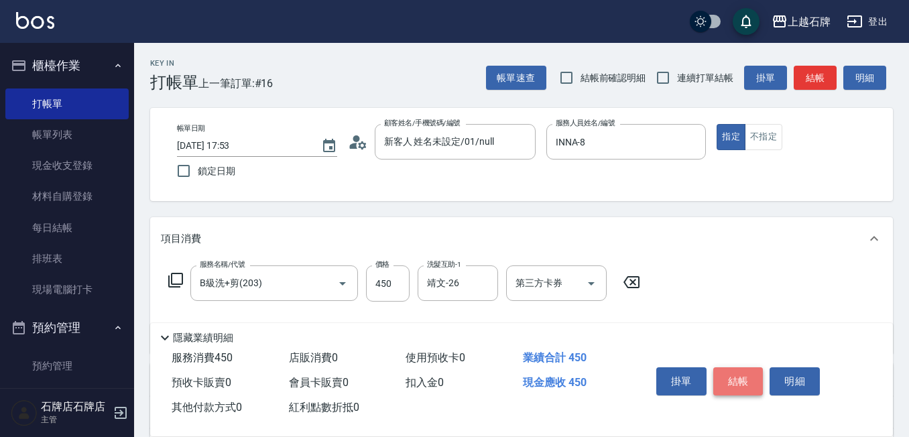
click at [752, 367] on button "結帳" at bounding box center [738, 381] width 50 height 28
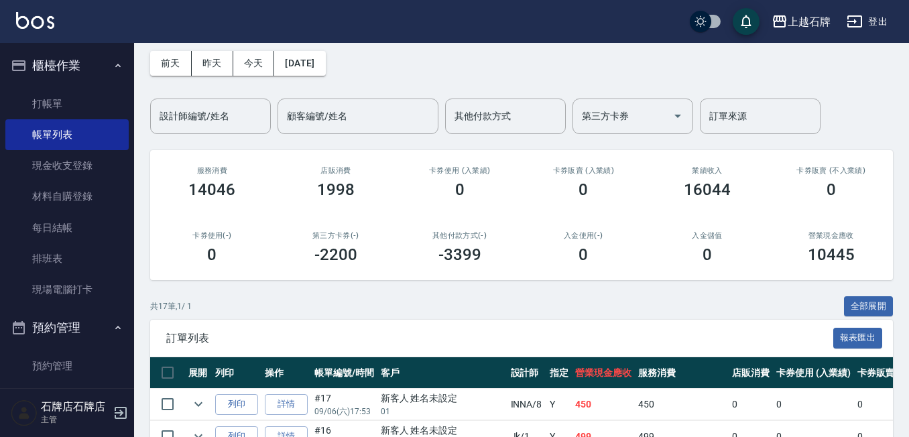
scroll to position [134, 0]
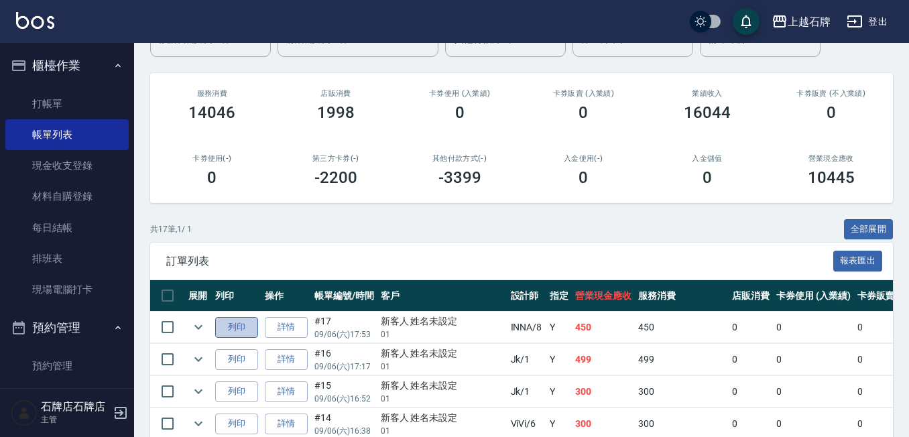
click at [251, 323] on button "列印" at bounding box center [236, 327] width 43 height 21
